Goal: Task Accomplishment & Management: Manage account settings

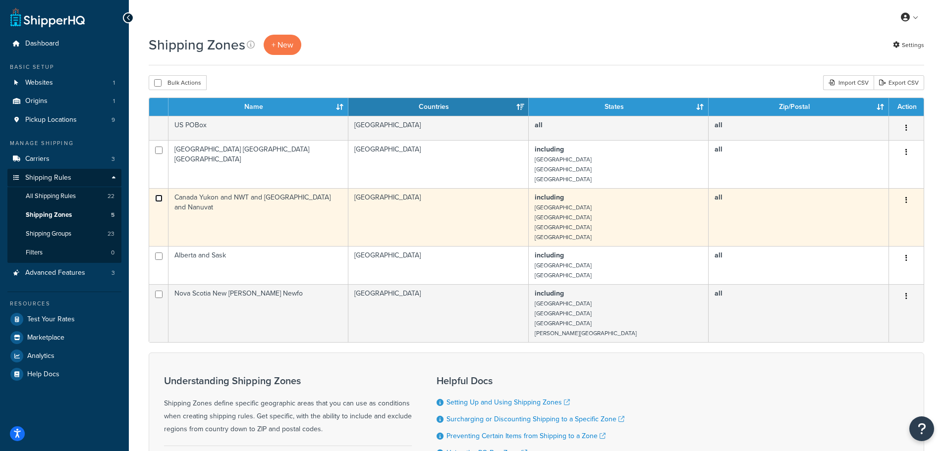
click at [159, 198] on input "checkbox" at bounding box center [158, 198] width 7 height 7
checkbox input "true"
click at [908, 202] on button "button" at bounding box center [906, 201] width 14 height 16
click at [866, 224] on link "Edit" at bounding box center [866, 221] width 78 height 20
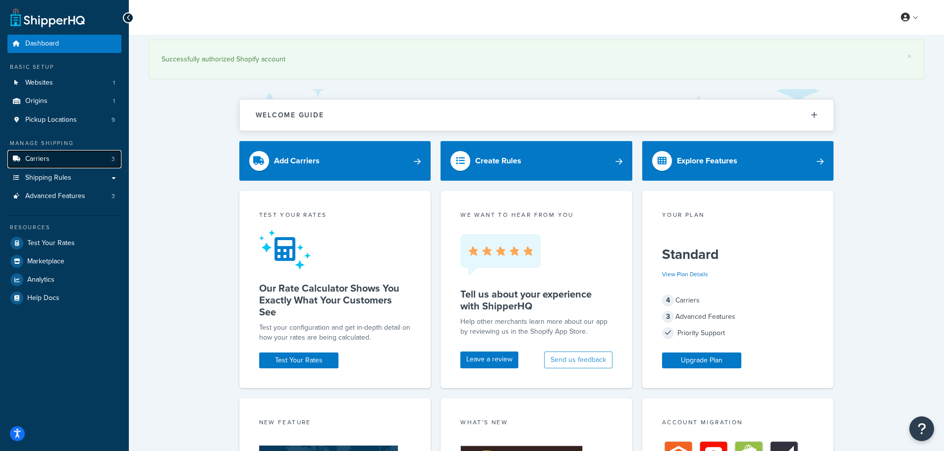
click at [46, 166] on link "Carriers 3" at bounding box center [64, 159] width 114 height 18
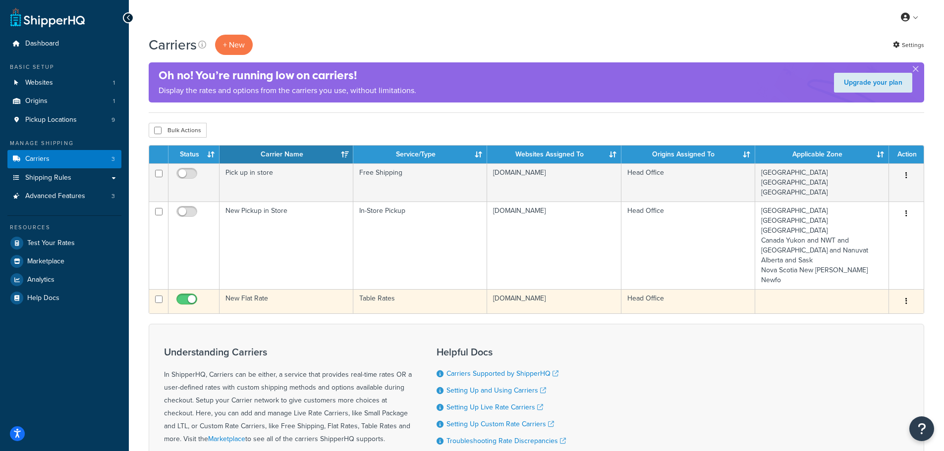
click at [906, 298] on icon "button" at bounding box center [906, 301] width 2 height 7
click at [878, 276] on link "Edit" at bounding box center [866, 278] width 78 height 20
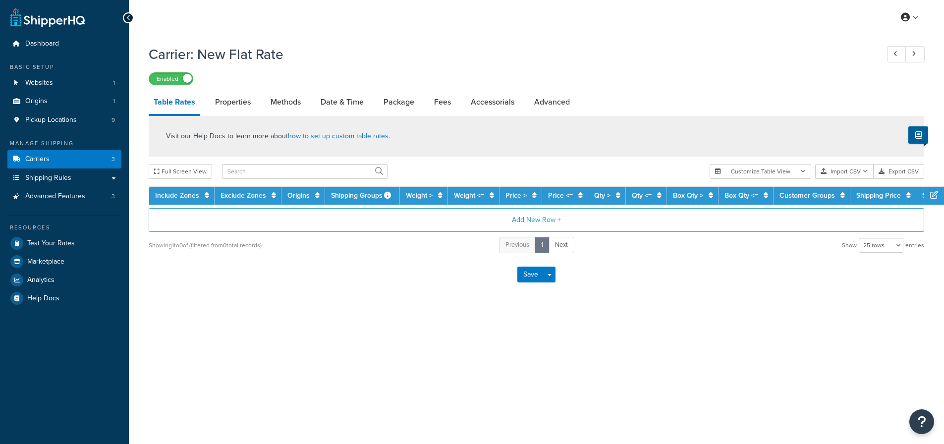
select select "25"
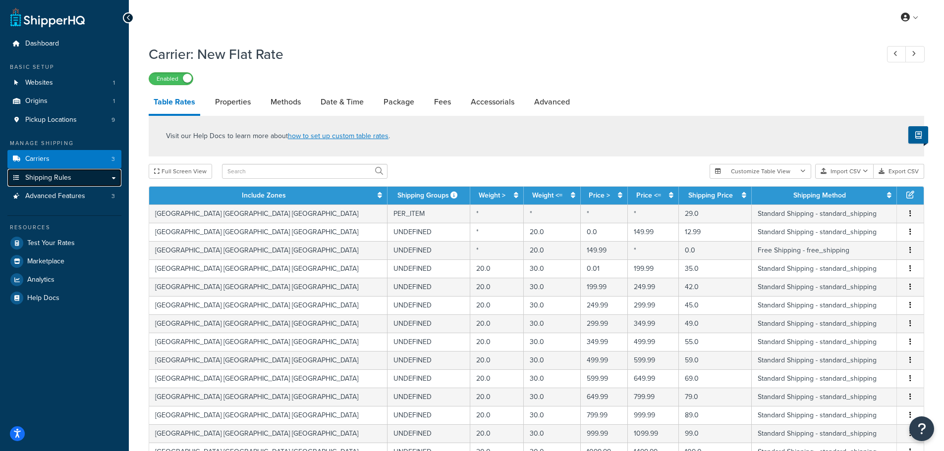
click at [101, 175] on link "Shipping Rules" at bounding box center [64, 178] width 114 height 18
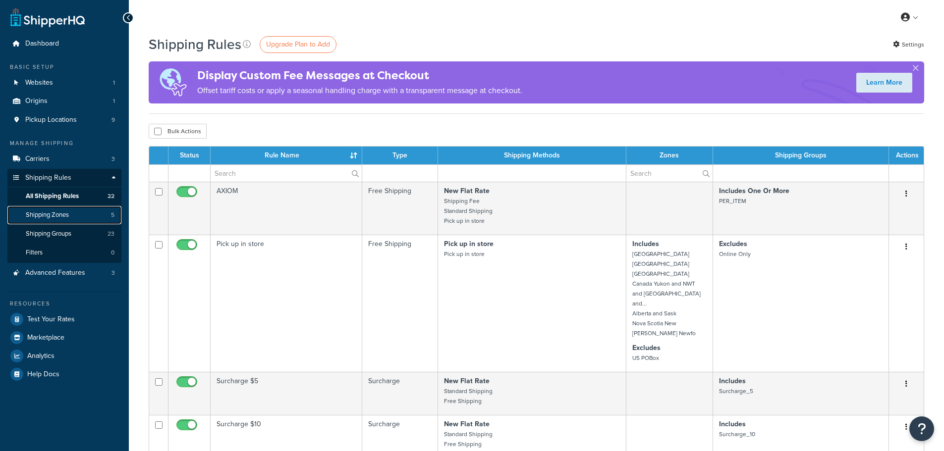
click at [62, 222] on link "Shipping Zones 5" at bounding box center [64, 215] width 114 height 18
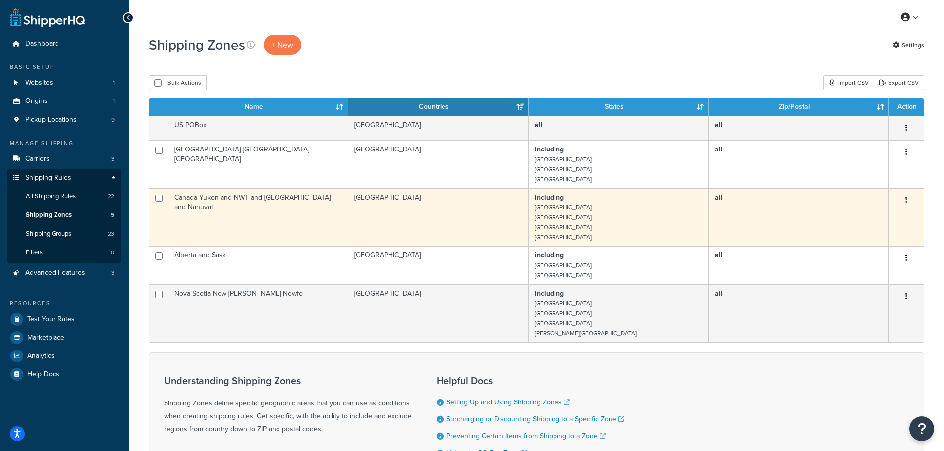
click at [905, 203] on icon "button" at bounding box center [906, 200] width 2 height 7
click at [875, 224] on link "Edit" at bounding box center [866, 221] width 78 height 20
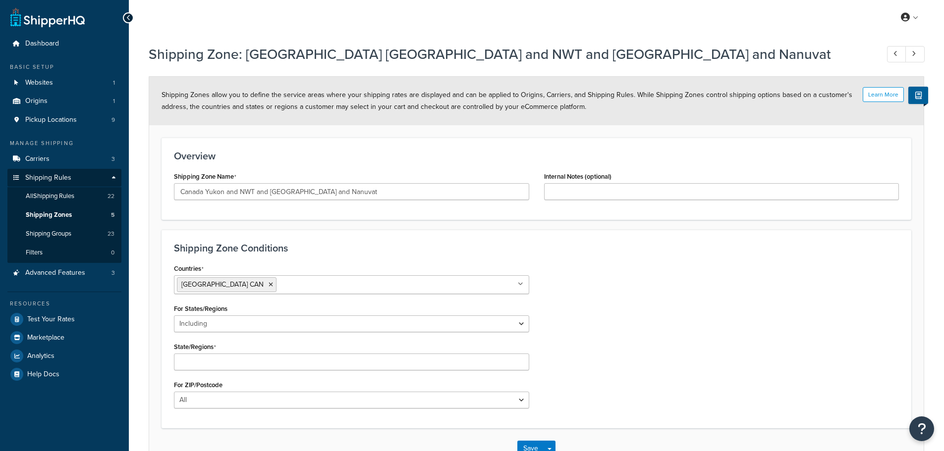
select select "including"
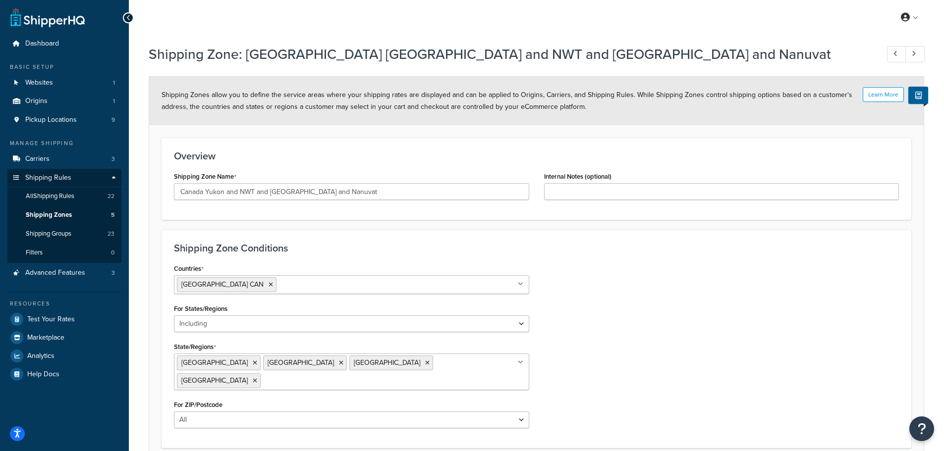
scroll to position [50, 0]
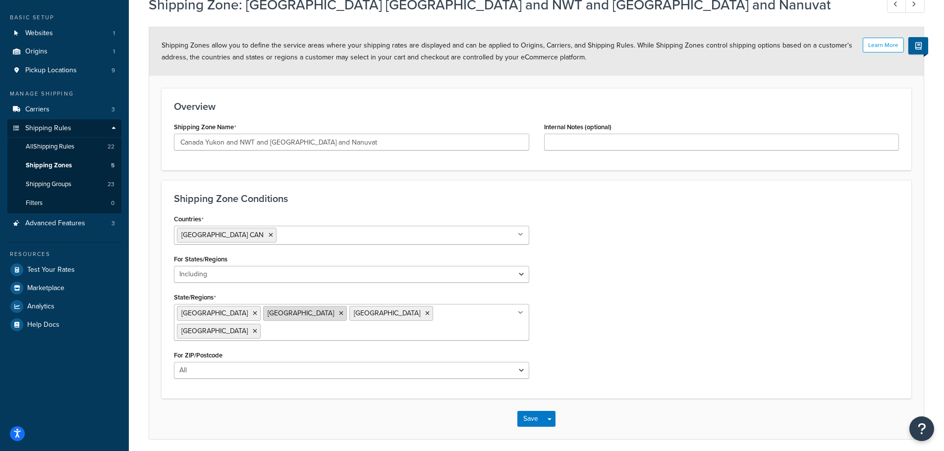
click at [339, 314] on icon at bounding box center [341, 314] width 4 height 6
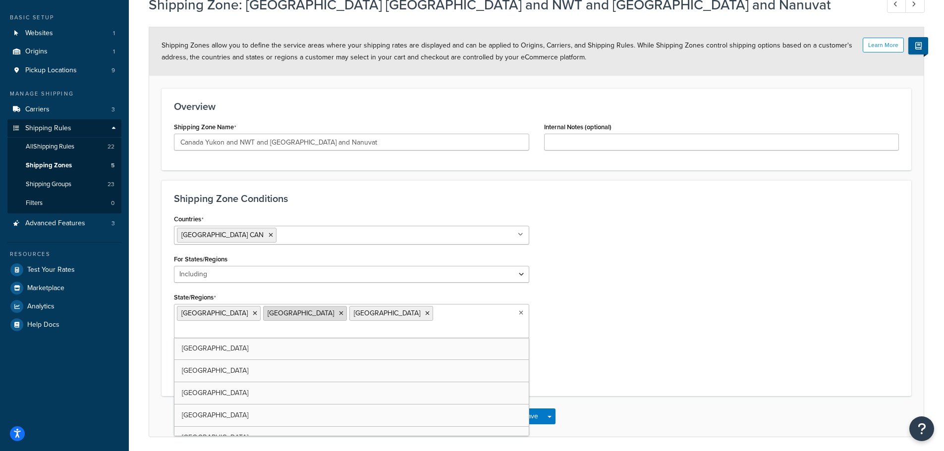
click at [339, 312] on icon at bounding box center [341, 314] width 4 height 6
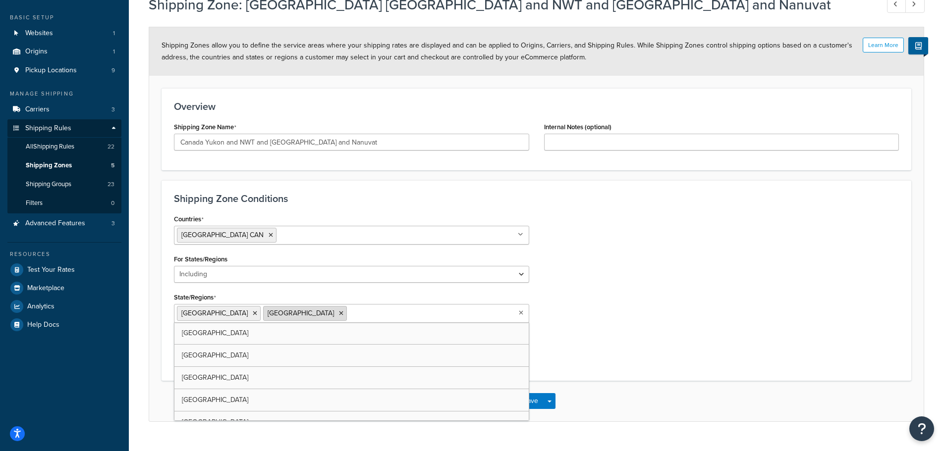
click at [339, 314] on icon at bounding box center [341, 314] width 4 height 6
click at [690, 243] on div "Countries Canada CAN All Countries ALL United States USA Afghanistan AFG Albani…" at bounding box center [536, 309] width 740 height 195
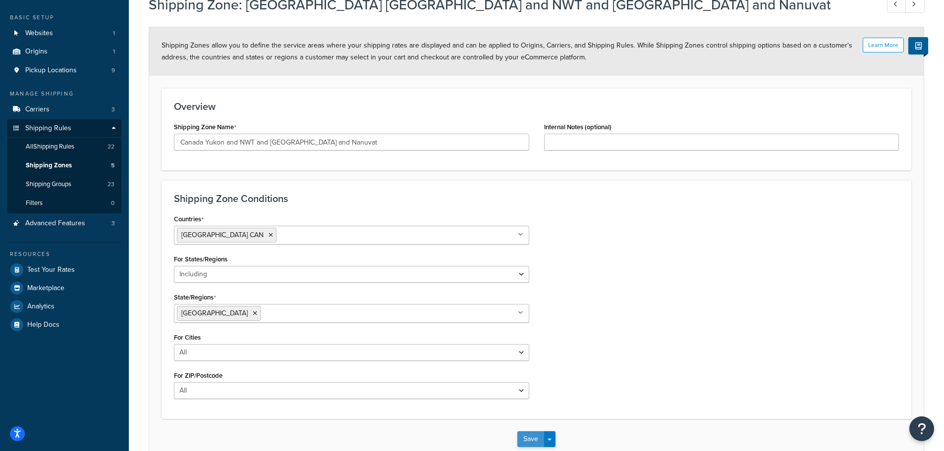
click at [536, 437] on button "Save" at bounding box center [530, 439] width 27 height 16
